Goal: Information Seeking & Learning: Learn about a topic

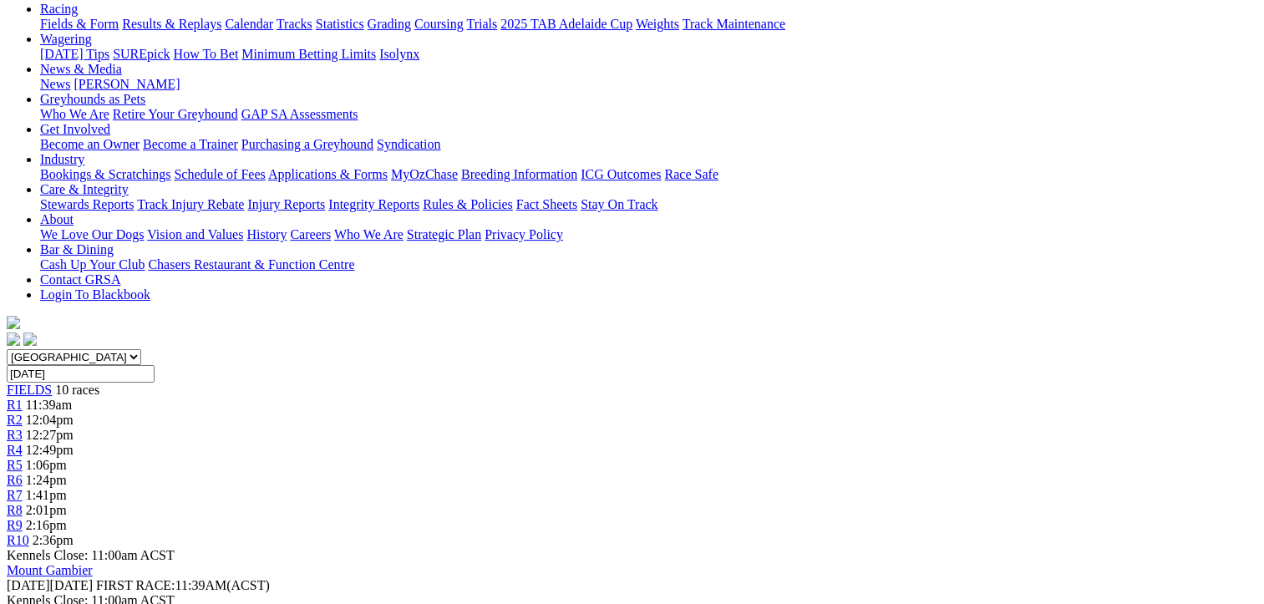
scroll to position [167, 0]
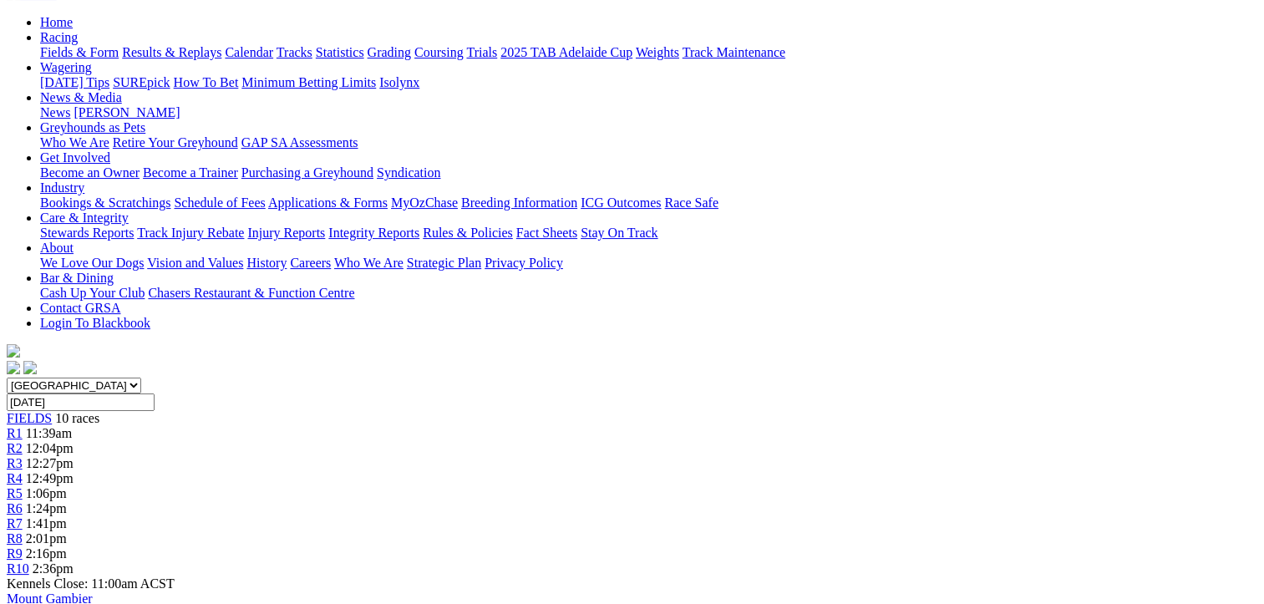
click at [23, 441] on span "R2" at bounding box center [15, 448] width 16 height 14
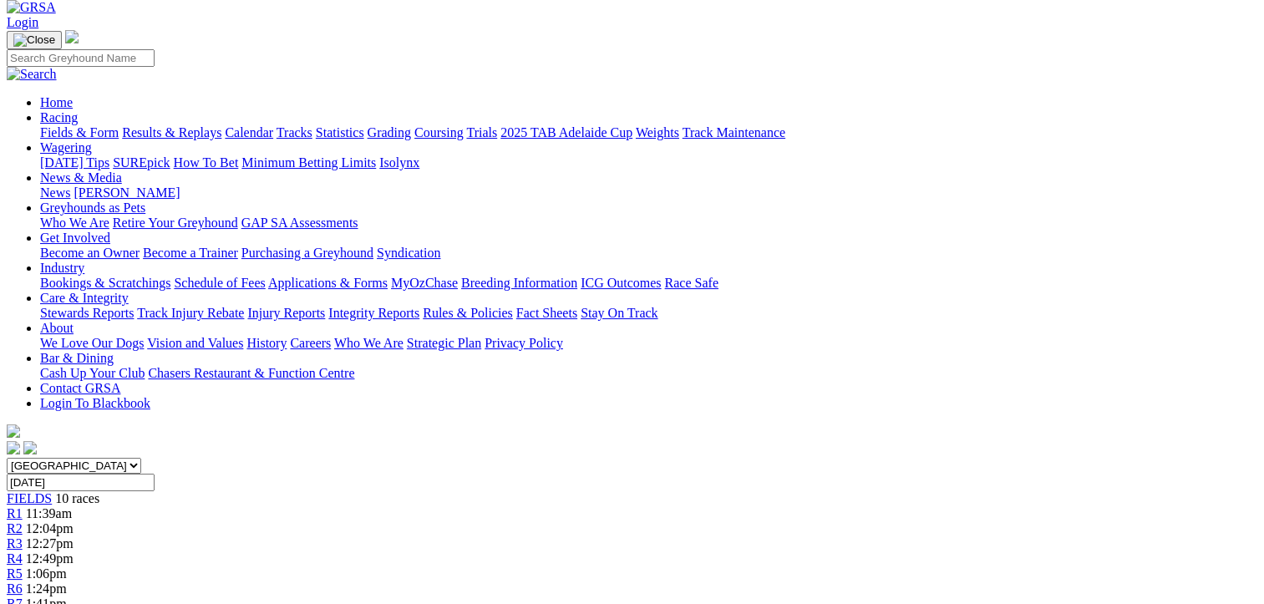
scroll to position [84, 0]
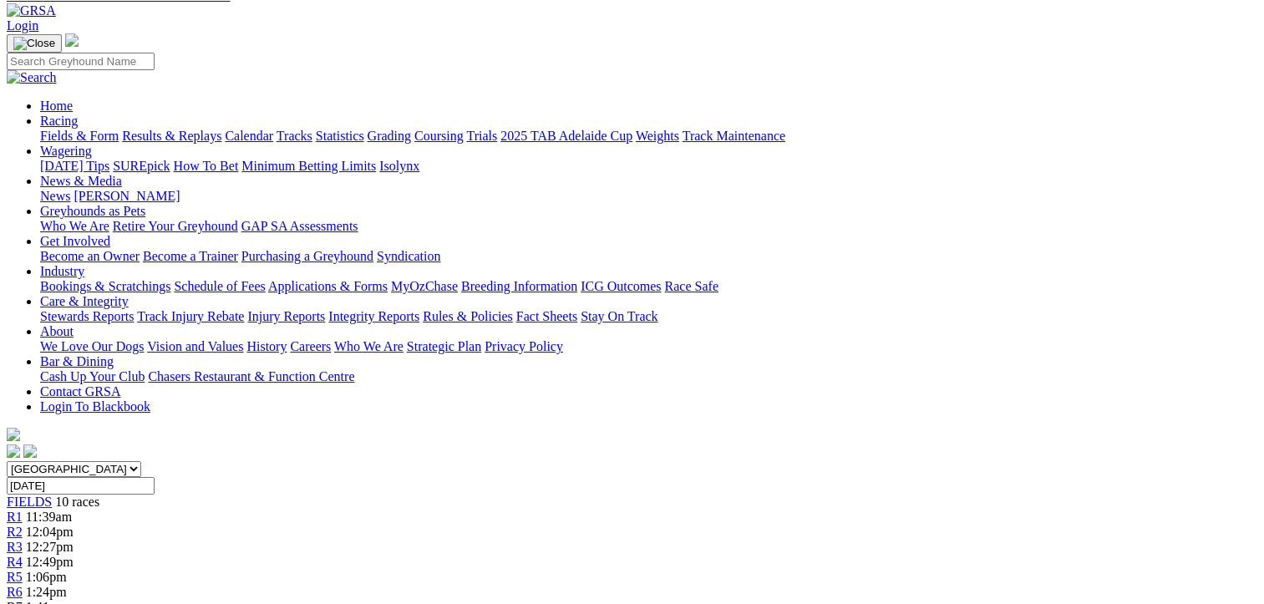
click at [454, 540] on div "R3 12:27pm" at bounding box center [632, 547] width 1250 height 15
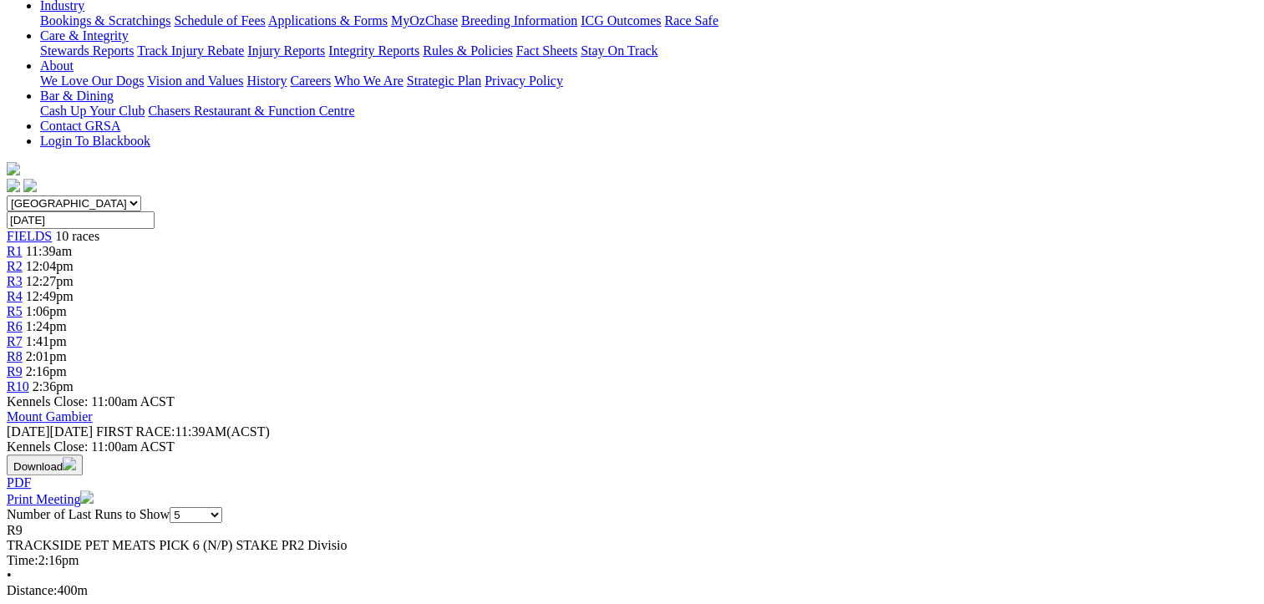
scroll to position [251, 0]
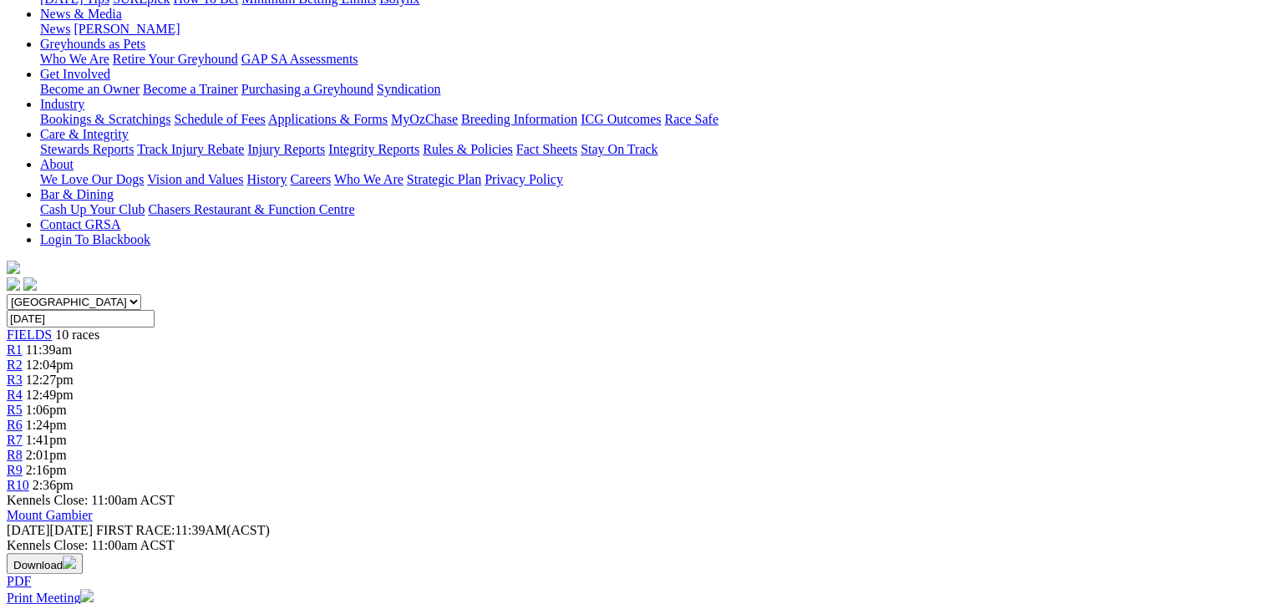
click at [74, 478] on span "2:36pm" at bounding box center [53, 485] width 41 height 14
